Goal: Information Seeking & Learning: Find specific fact

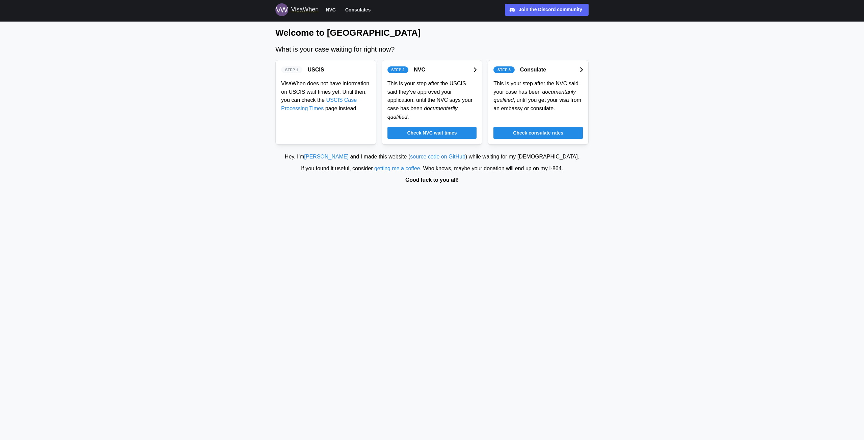
click at [547, 127] on span "Check consulate rates" at bounding box center [538, 132] width 50 height 11
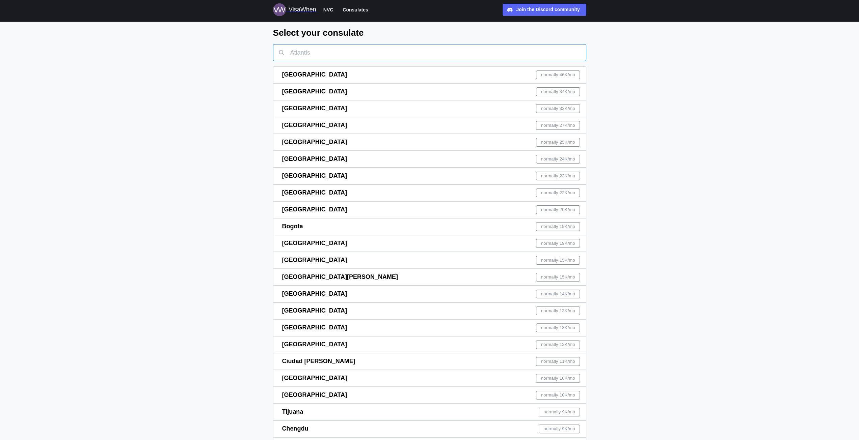
click at [374, 54] on input "text" at bounding box center [429, 52] width 313 height 17
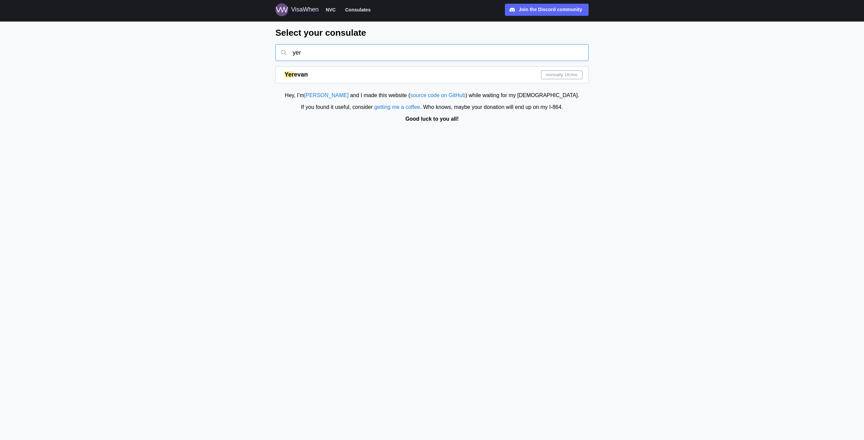
type input "yer"
click at [350, 65] on div "Select your consulate yer Yer evan normally 1K /mo" at bounding box center [431, 55] width 313 height 56
click at [560, 75] on span "normally 1K /mo" at bounding box center [562, 75] width 32 height 8
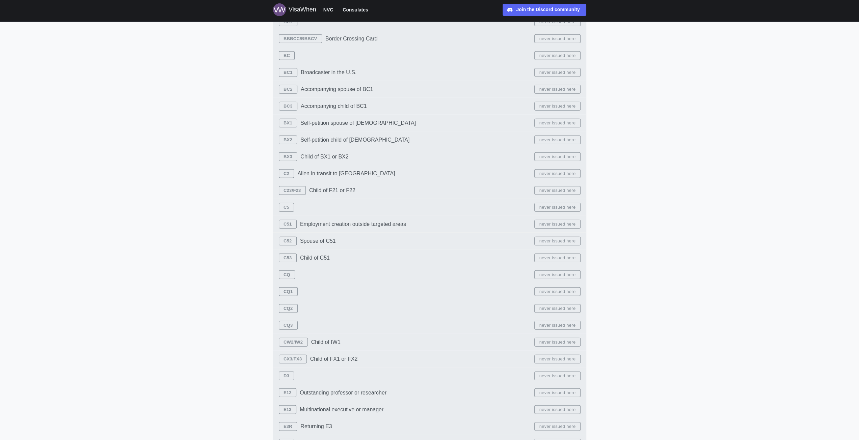
scroll to position [1688, 0]
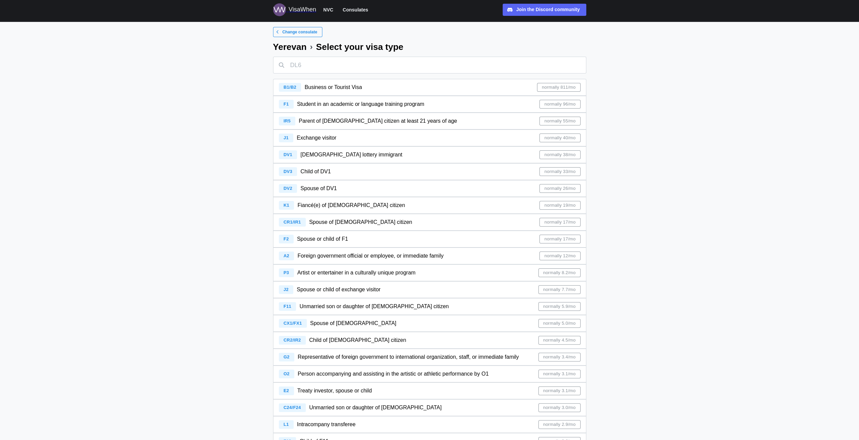
click at [559, 206] on span "normally 19/mo" at bounding box center [559, 205] width 31 height 8
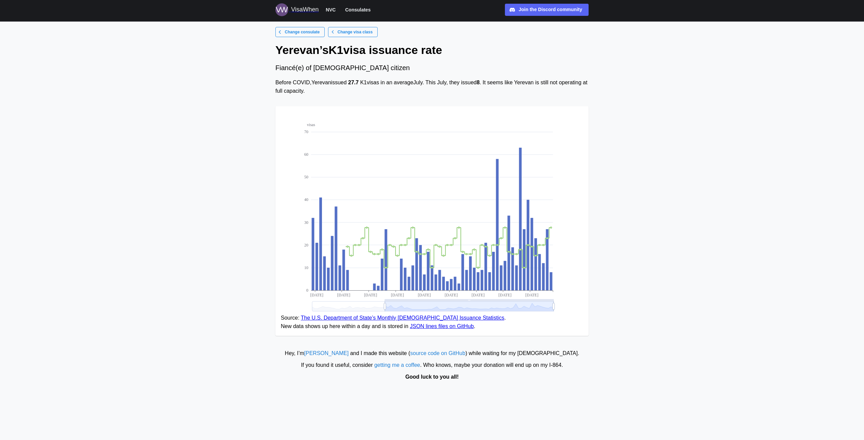
click at [355, 83] on strong "27.7" at bounding box center [353, 83] width 10 height 6
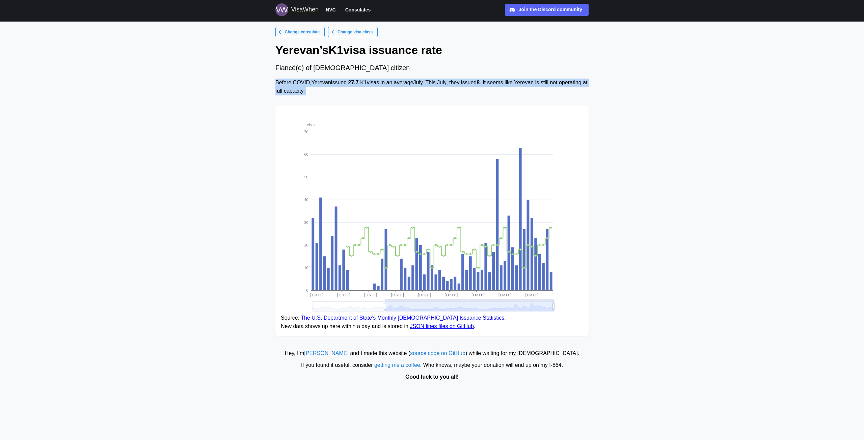
click at [355, 83] on strong "27.7" at bounding box center [353, 83] width 10 height 6
click at [381, 85] on div "Before COVID, Yerevan issued 27.7 K1 visas in an average July . This July , the…" at bounding box center [431, 87] width 313 height 17
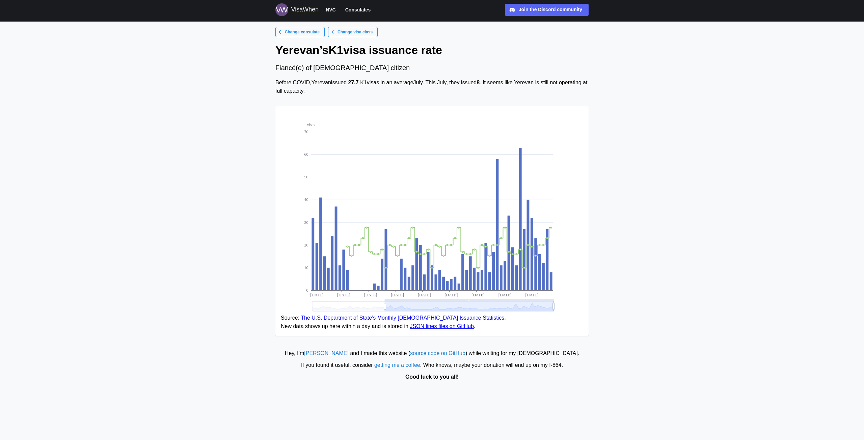
click at [468, 86] on div "Before COVID, Yerevan issued 27.7 K1 visas in an average July . This July , the…" at bounding box center [431, 87] width 313 height 17
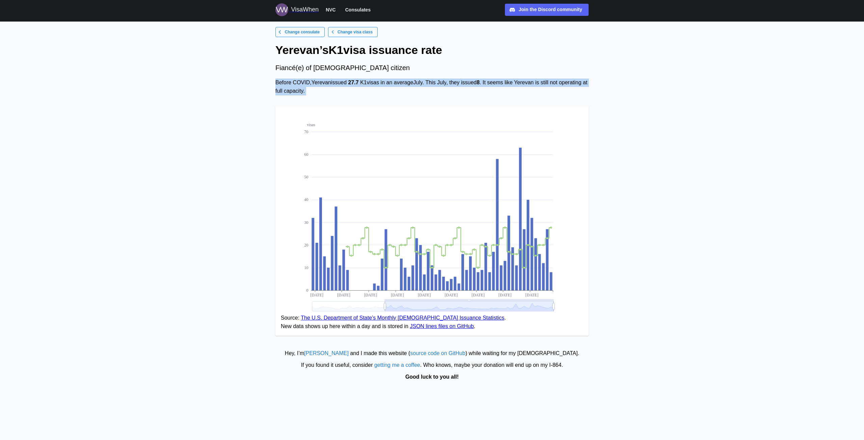
click at [468, 86] on div "Before COVID, Yerevan issued 27.7 K1 visas in an average July . This July , the…" at bounding box center [431, 87] width 313 height 17
drag, startPoint x: 498, startPoint y: 88, endPoint x: 502, endPoint y: 90, distance: 4.1
click at [499, 88] on div "Before COVID, Yerevan issued 27.7 K1 visas in an average July . This July , the…" at bounding box center [431, 87] width 313 height 17
click at [518, 89] on div "Before COVID, Yerevan issued 27.7 K1 visas in an average July . This July , the…" at bounding box center [431, 87] width 313 height 17
click at [522, 85] on div "Before COVID, Yerevan issued 27.7 K1 visas in an average July . This July , the…" at bounding box center [431, 87] width 313 height 17
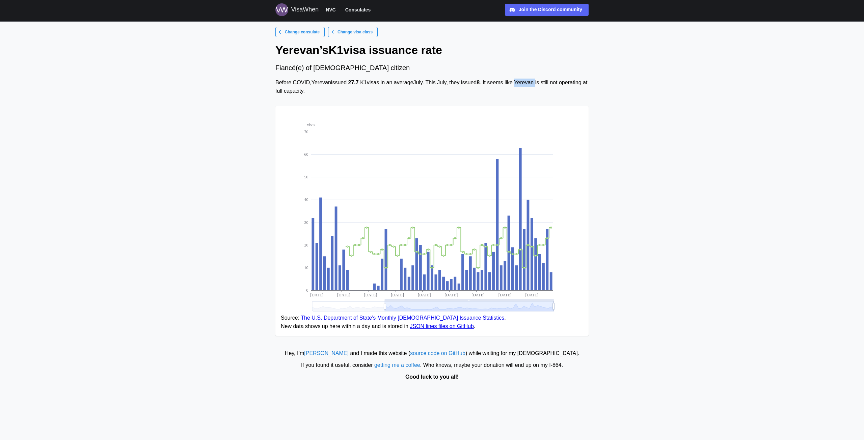
click at [522, 85] on div "Before COVID, Yerevan issued 27.7 K1 visas in an average July . This July , the…" at bounding box center [431, 87] width 313 height 17
click at [523, 85] on div "Before COVID, Yerevan issued 27.7 K1 visas in an average July . This July , the…" at bounding box center [431, 87] width 313 height 17
click at [591, 93] on div "Change consulate Change visa class Yerevan ’s [DEMOGRAPHIC_DATA] issuance rate …" at bounding box center [432, 184] width 324 height 315
click at [617, 82] on main "Change consulate Change visa class Yerevan ’s [DEMOGRAPHIC_DATA] issuance rate …" at bounding box center [432, 220] width 864 height 440
click at [550, 278] on icon at bounding box center [551, 281] width 3 height 18
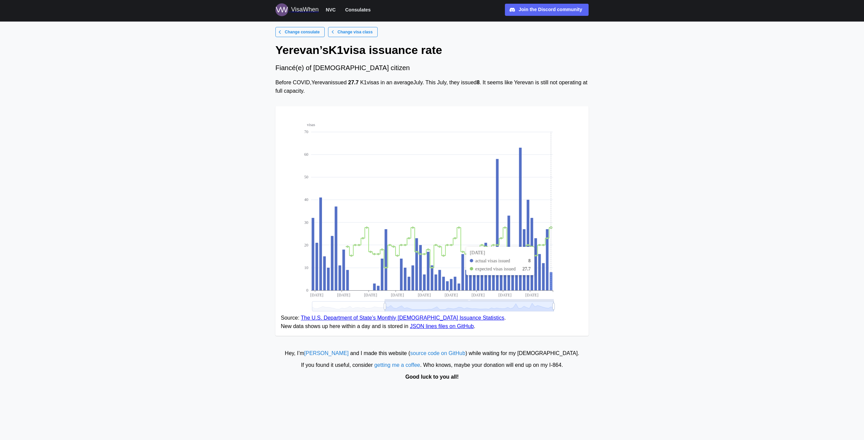
click at [550, 282] on g "visas 0 10 20 30 40 50 60 70 [DATE] [DATE] [DATE] [DATE] [DATE] [DATE] [DATE] […" at bounding box center [429, 217] width 250 height 189
click at [547, 277] on icon at bounding box center [547, 259] width 3 height 61
drag, startPoint x: 407, startPoint y: 318, endPoint x: 525, endPoint y: 333, distance: 119.4
click at [525, 333] on figure "visas 0 10 20 30 40 50 60 70 [DATE] [DATE] [DATE] [DATE] [DATE] [DATE] [DATE] […" at bounding box center [431, 221] width 313 height 230
click at [721, 204] on main "Change consulate Change visa class Yerevan ’s [DEMOGRAPHIC_DATA] issuance rate …" at bounding box center [432, 220] width 864 height 440
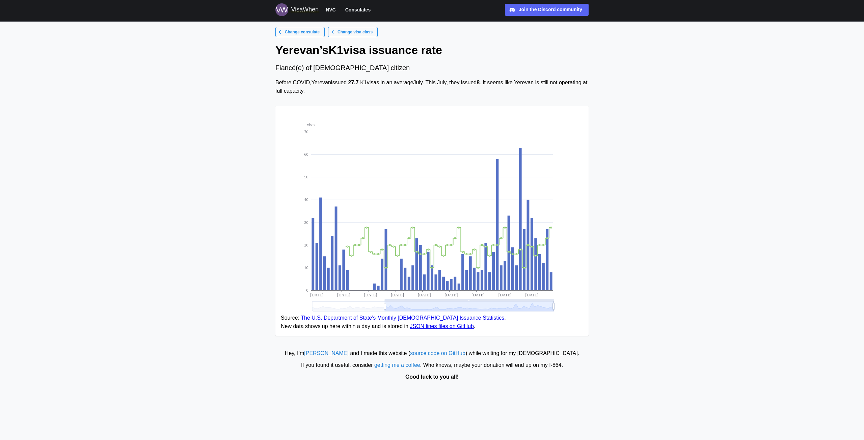
click at [647, 256] on main "Change consulate Change visa class Yerevan ’s [DEMOGRAPHIC_DATA] issuance rate …" at bounding box center [432, 220] width 864 height 440
drag, startPoint x: 386, startPoint y: 307, endPoint x: 380, endPoint y: 308, distance: 6.1
click at [380, 308] on icon at bounding box center [433, 307] width 242 height 10
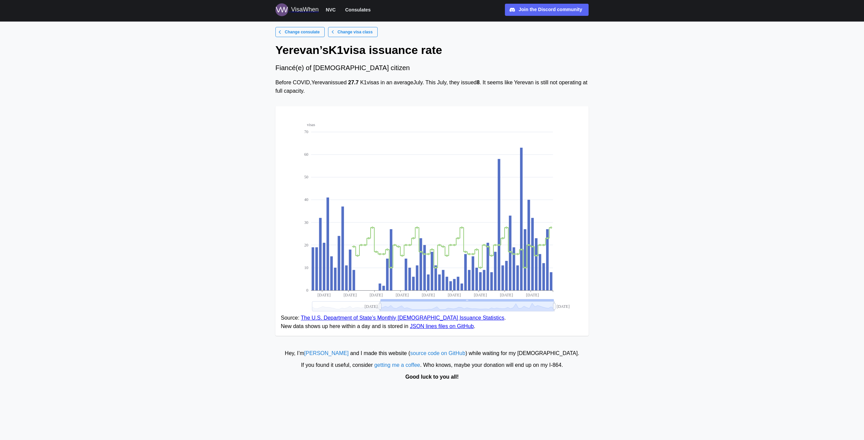
drag, startPoint x: 385, startPoint y: 307, endPoint x: 642, endPoint y: 302, distance: 256.6
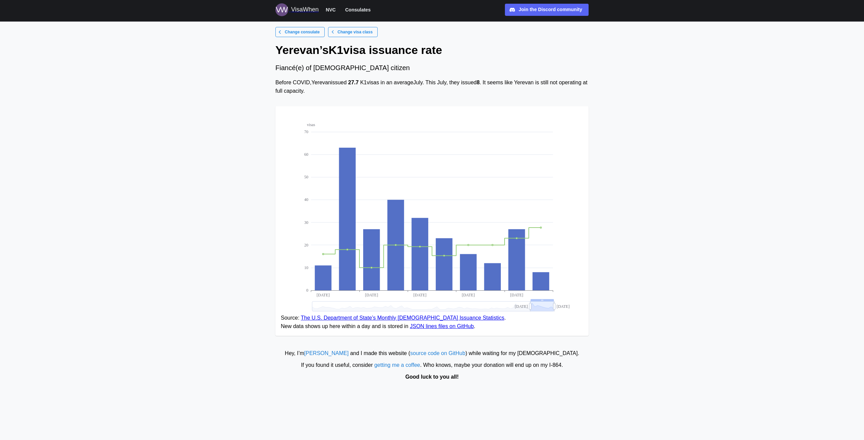
drag, startPoint x: 381, startPoint y: 305, endPoint x: 531, endPoint y: 302, distance: 150.2
click at [670, 202] on main "Change consulate Change visa class Yerevan ’s [DEMOGRAPHIC_DATA] issuance rate …" at bounding box center [432, 220] width 864 height 440
click at [254, 122] on main "Change consulate Change visa class Yerevan ’s [DEMOGRAPHIC_DATA] issuance rate …" at bounding box center [432, 220] width 864 height 440
click at [320, 31] on link "Change consulate" at bounding box center [299, 32] width 49 height 10
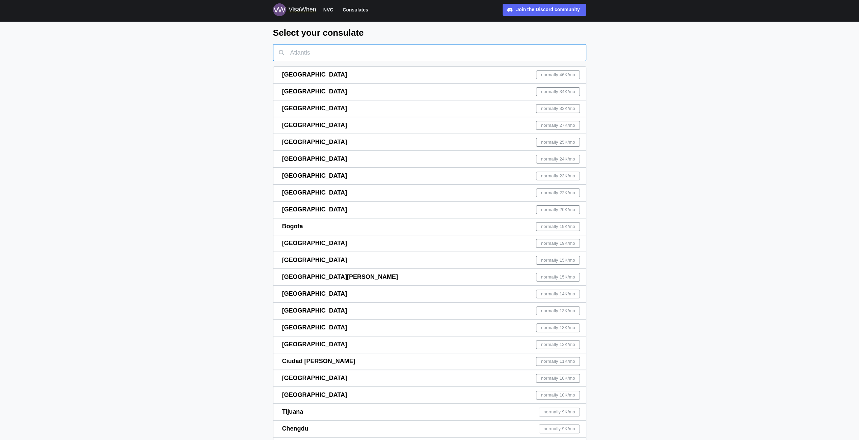
click at [300, 56] on input "text" at bounding box center [429, 52] width 313 height 17
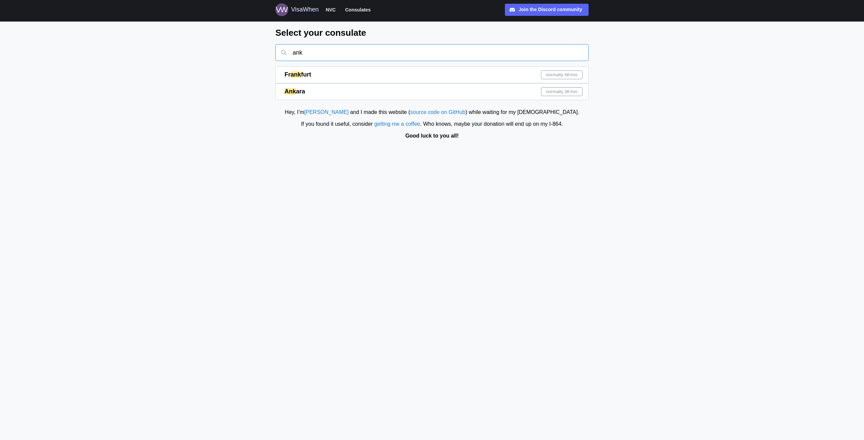
type input "ank"
click at [313, 92] on div "Ank ara normally 3K /mo" at bounding box center [434, 92] width 298 height 16
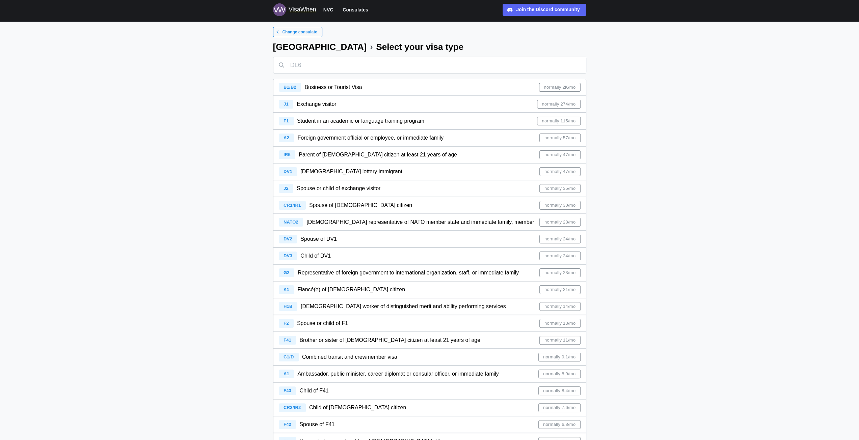
click at [574, 290] on span "normally 21/mo" at bounding box center [559, 290] width 31 height 8
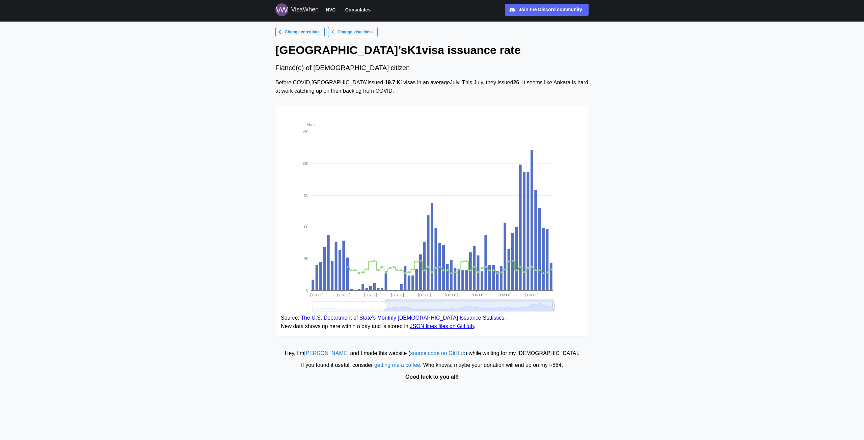
click at [602, 98] on main "Change consulate Change visa class [GEOGRAPHIC_DATA] ’s [DEMOGRAPHIC_DATA] issu…" at bounding box center [432, 220] width 864 height 440
